Goal: Find specific page/section: Find specific page/section

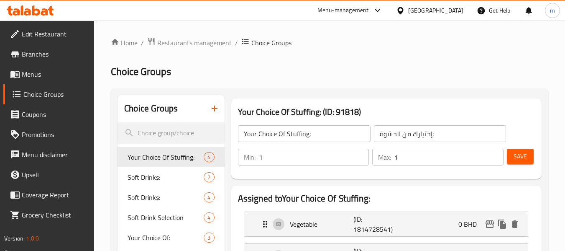
drag, startPoint x: 45, startPoint y: 72, endPoint x: 123, endPoint y: 61, distance: 78.6
click at [44, 72] on span "Menus" at bounding box center [55, 74] width 66 height 10
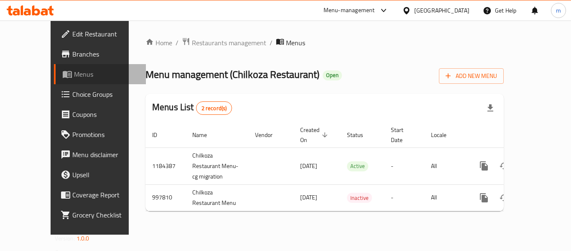
click at [74, 79] on span "Menus" at bounding box center [106, 74] width 65 height 10
click at [74, 77] on span "Menus" at bounding box center [106, 74] width 65 height 10
click at [42, 14] on icon at bounding box center [44, 11] width 7 height 7
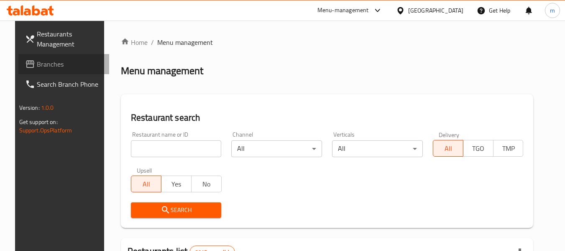
click at [58, 64] on span "Branches" at bounding box center [70, 64] width 66 height 10
